Goal: Task Accomplishment & Management: Use online tool/utility

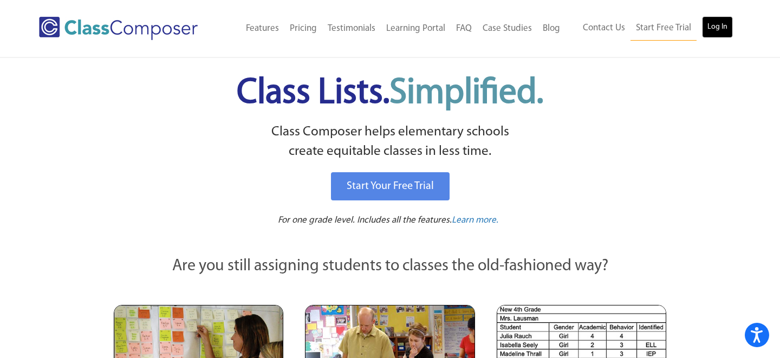
click at [721, 28] on link "Log In" at bounding box center [717, 27] width 31 height 22
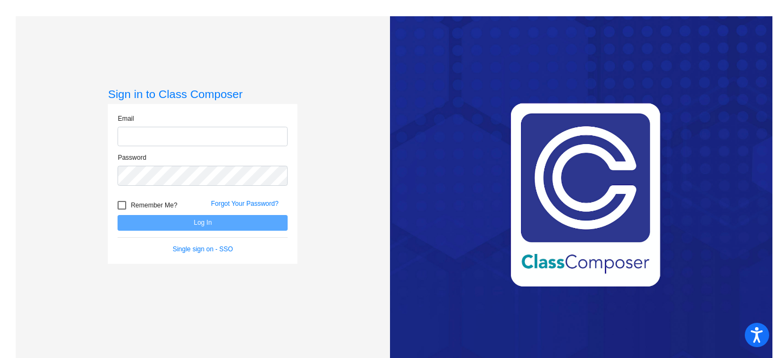
type input "hstine@hershey.k12.pa.us"
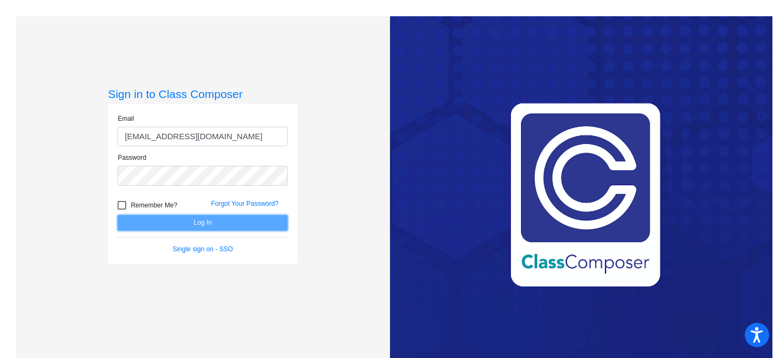
click at [220, 222] on button "Log In" at bounding box center [203, 223] width 170 height 16
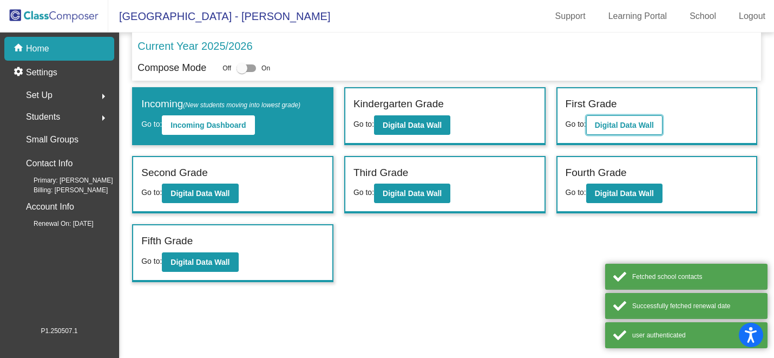
click at [613, 126] on b "Digital Data Wall" at bounding box center [624, 125] width 59 height 9
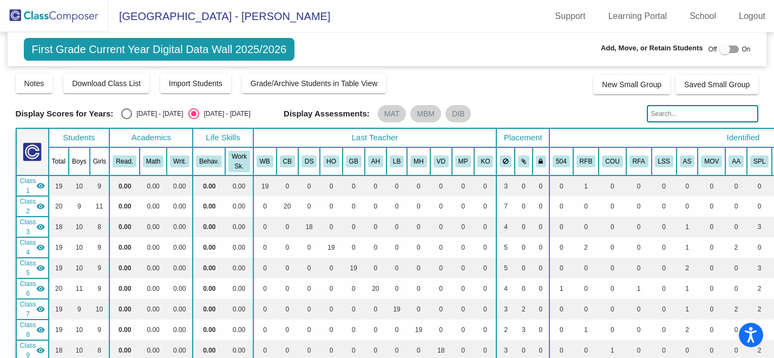
click at [142, 112] on div "2024 - 2025" at bounding box center [157, 114] width 51 height 10
click at [127, 119] on input "2024 - 2025" at bounding box center [126, 119] width 1 height 1
radio input "true"
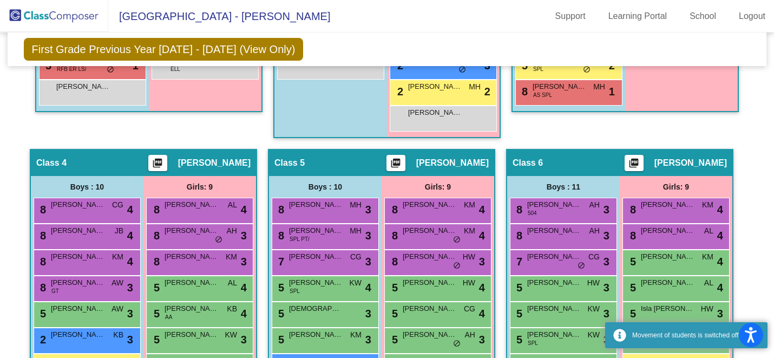
scroll to position [729, 0]
